Goal: Obtain resource: Download file/media

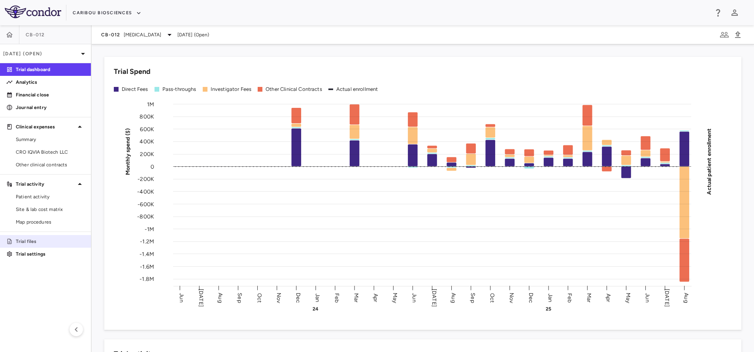
click at [34, 241] on p "Trial files" at bounding box center [50, 241] width 69 height 7
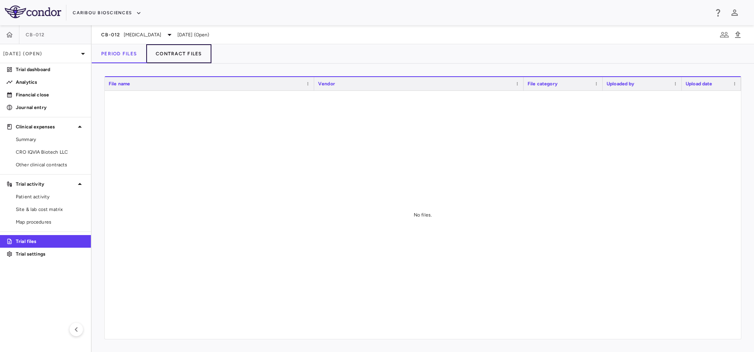
drag, startPoint x: 175, startPoint y: 56, endPoint x: 200, endPoint y: 61, distance: 25.5
click at [175, 55] on button "Contract Files" at bounding box center [178, 53] width 65 height 19
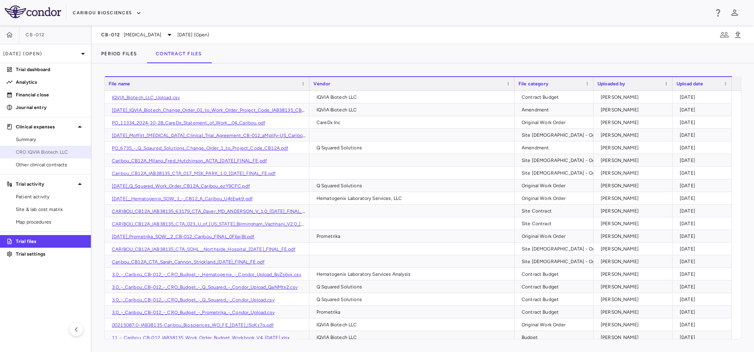
click at [34, 147] on link "CRO IQVIA Biotech LLC" at bounding box center [45, 152] width 91 height 12
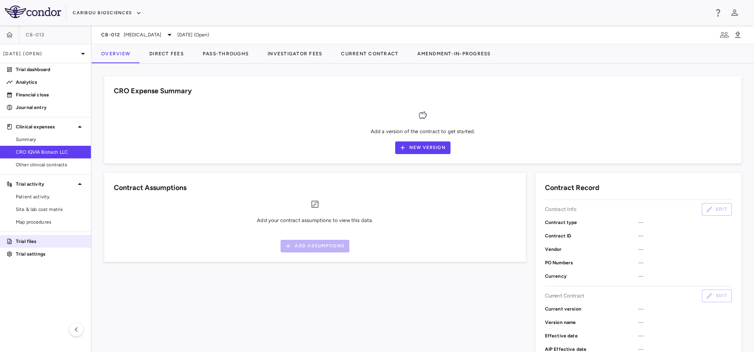
click at [35, 238] on p "Trial files" at bounding box center [50, 241] width 69 height 7
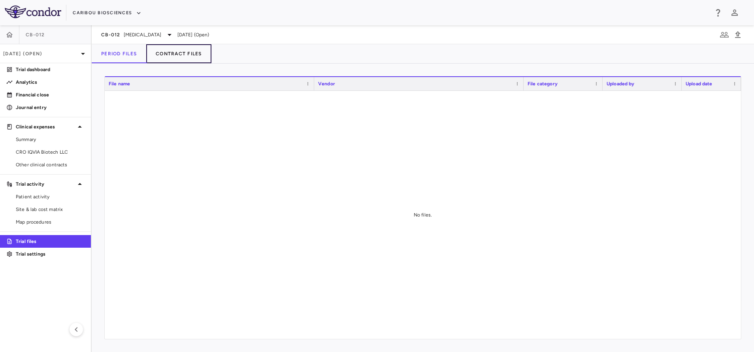
click at [192, 47] on button "Contract Files" at bounding box center [178, 53] width 65 height 19
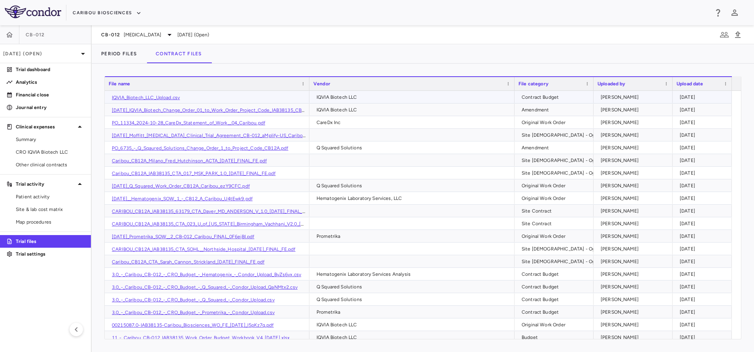
click at [162, 100] on link "IQVIA_Biotech_LLC_Upload.csv" at bounding box center [146, 98] width 68 height 6
drag, startPoint x: 41, startPoint y: 151, endPoint x: 81, endPoint y: 154, distance: 40.8
click at [41, 151] on span "CRO IQVIA Biotech LLC" at bounding box center [50, 152] width 69 height 7
